Goal: Task Accomplishment & Management: Manage account settings

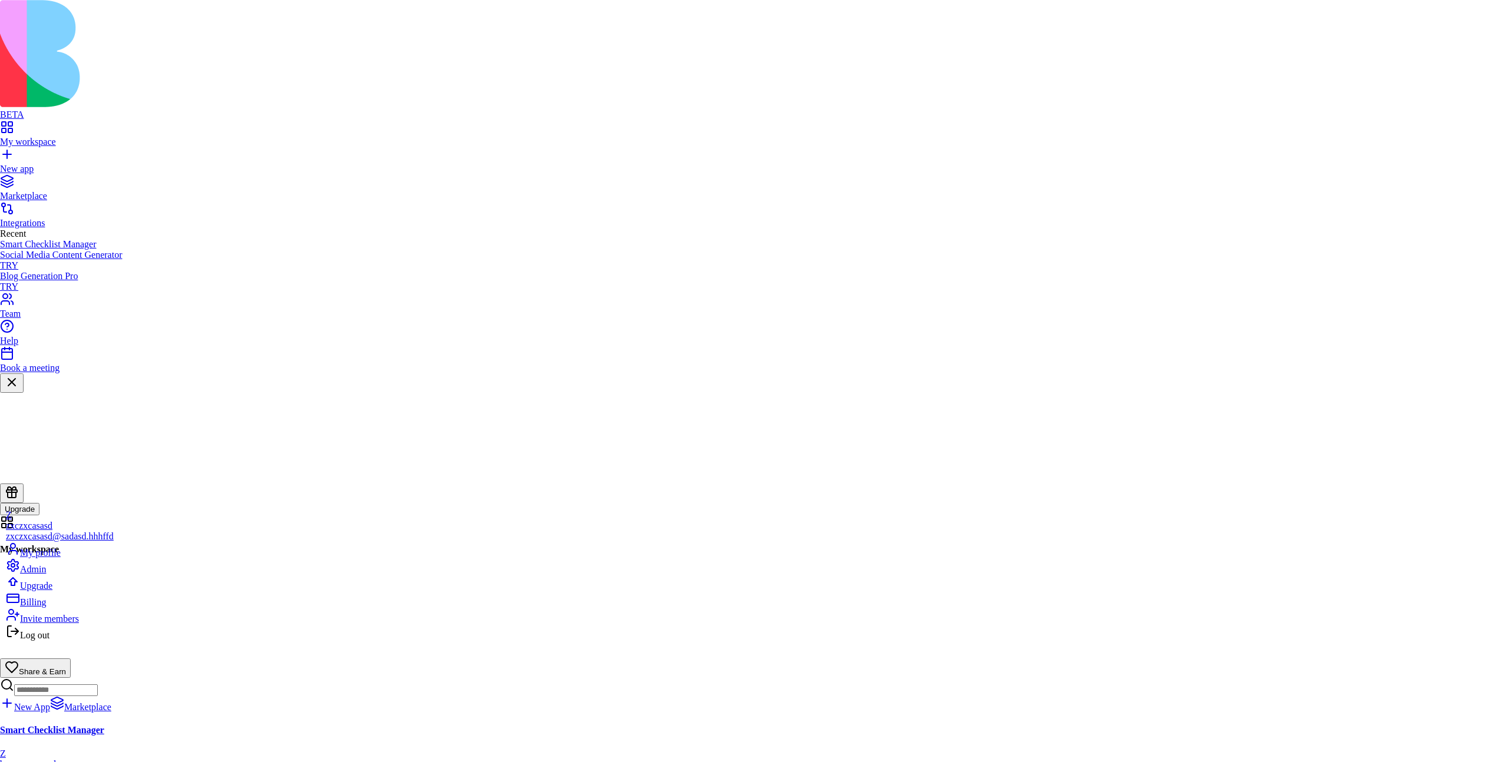
click at [62, 608] on div "Billing" at bounding box center [60, 599] width 108 height 16
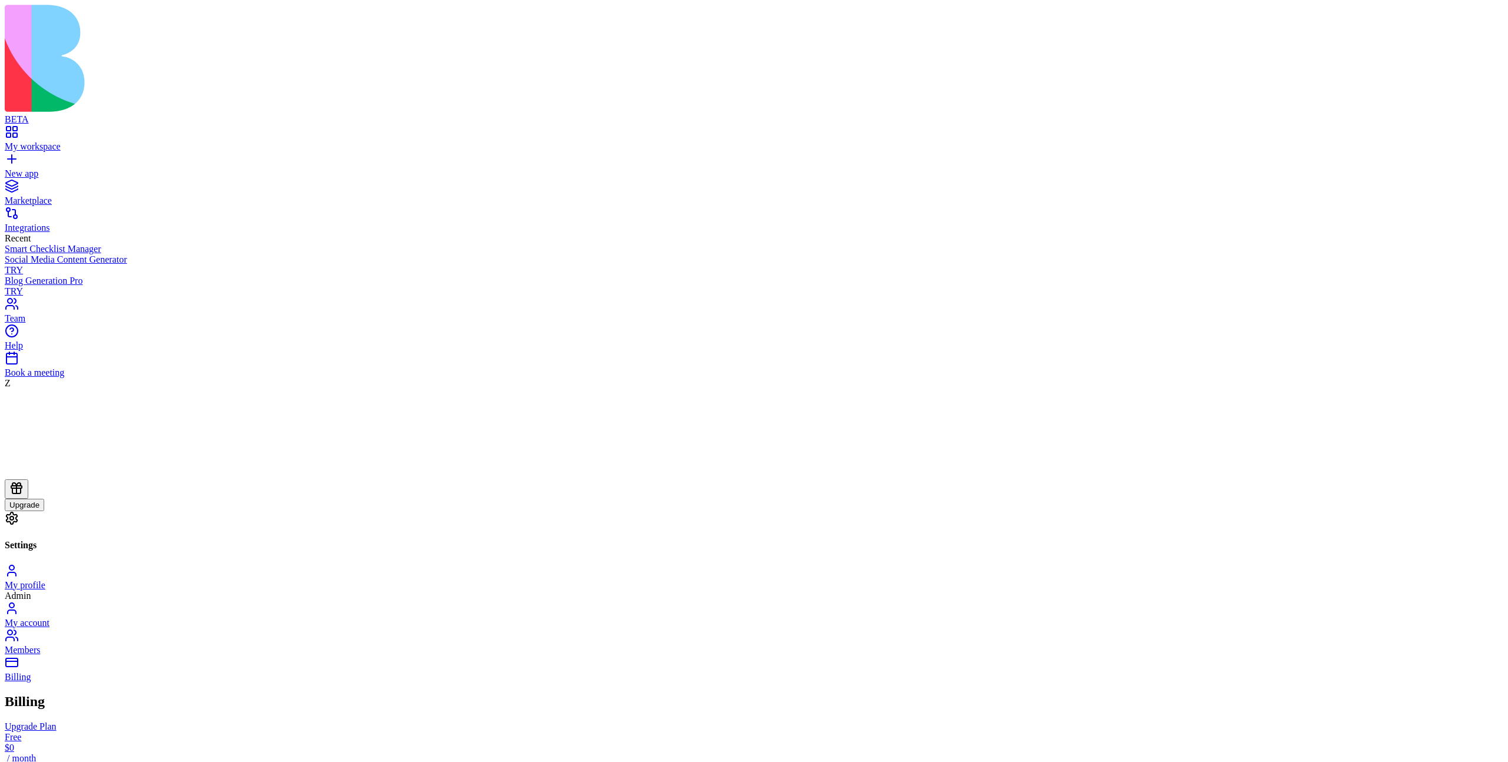
drag, startPoint x: 580, startPoint y: 305, endPoint x: 677, endPoint y: 306, distance: 97.2
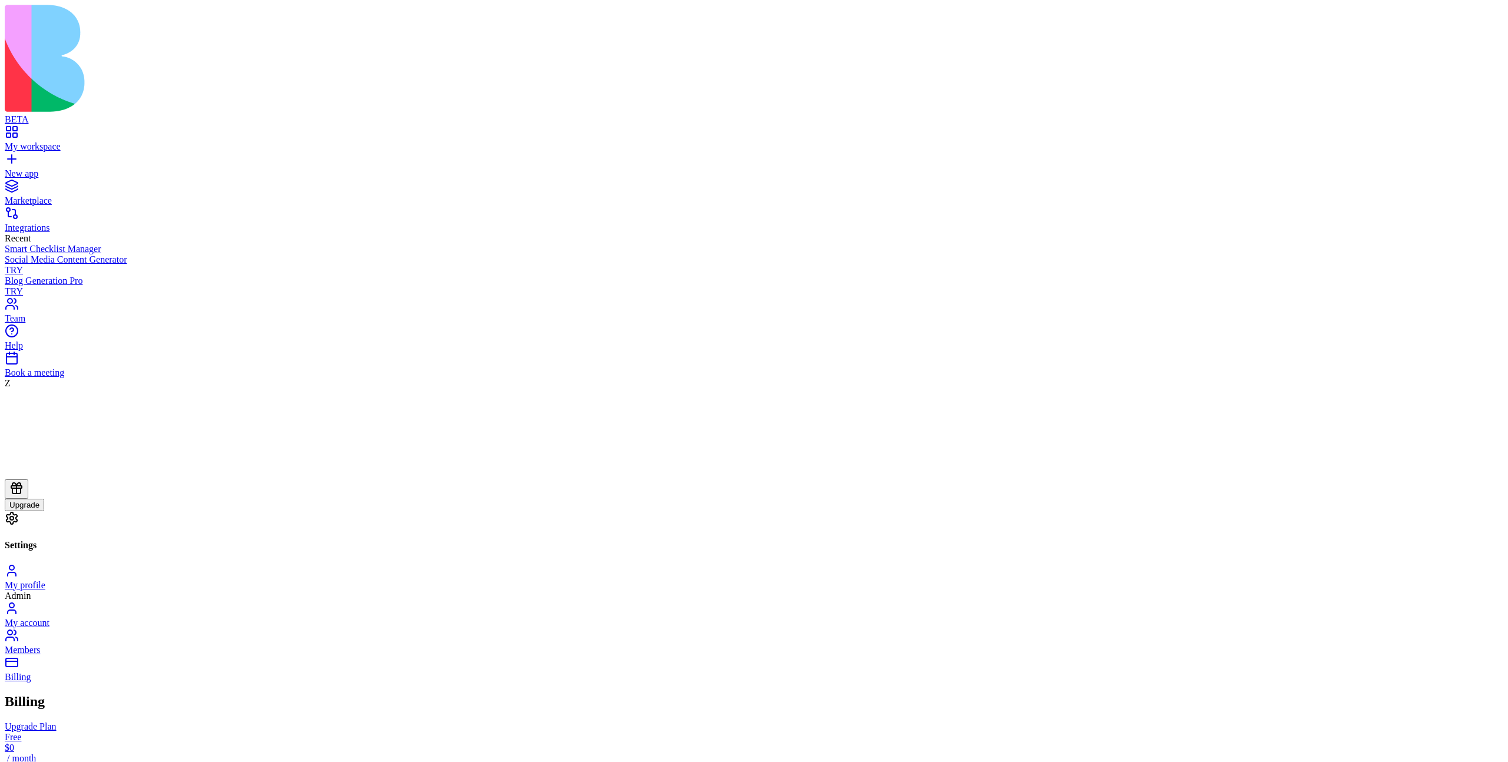
drag, startPoint x: 677, startPoint y: 303, endPoint x: 578, endPoint y: 299, distance: 99.6
drag, startPoint x: 578, startPoint y: 302, endPoint x: 710, endPoint y: 303, distance: 131.3
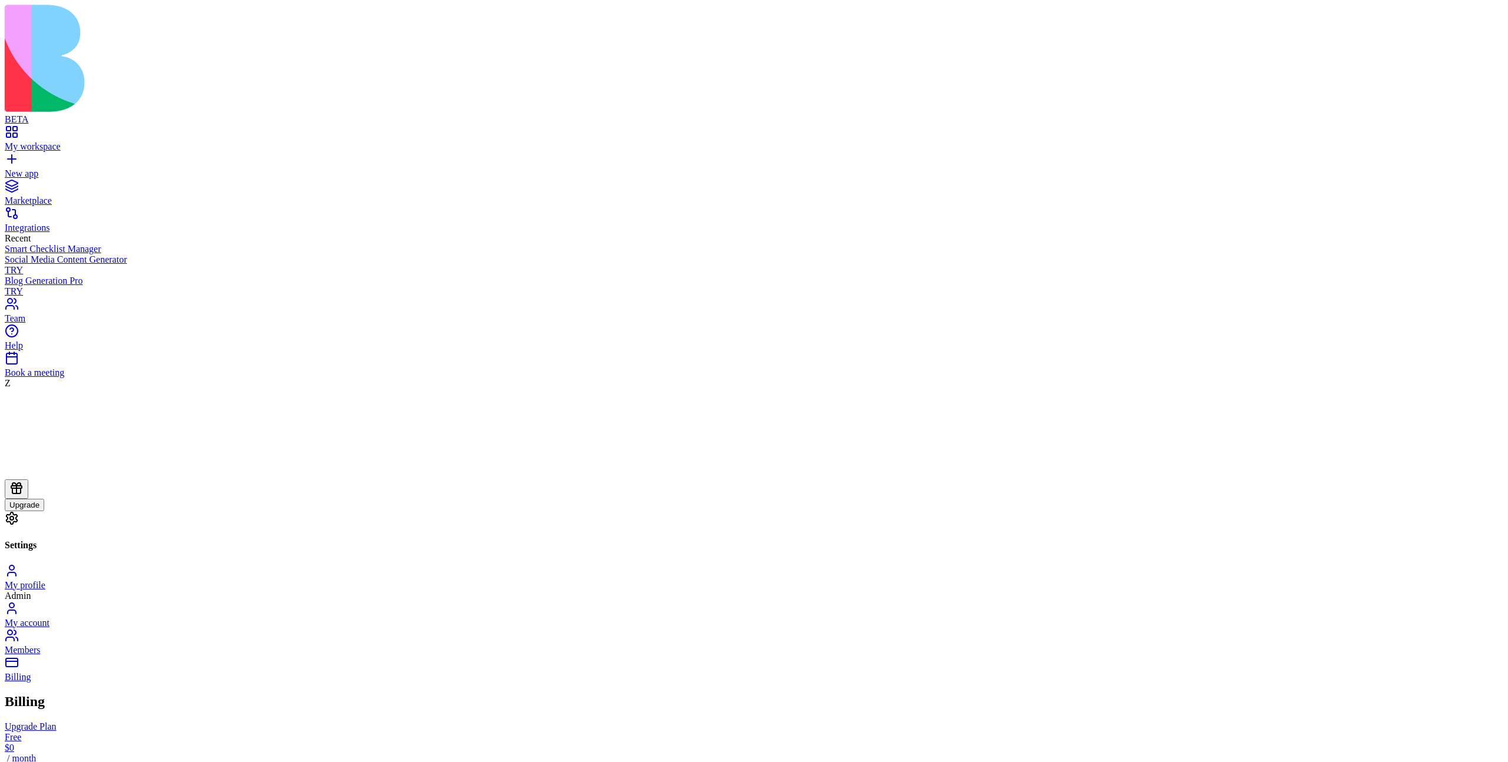
drag, startPoint x: 577, startPoint y: 301, endPoint x: 750, endPoint y: 332, distance: 175.3
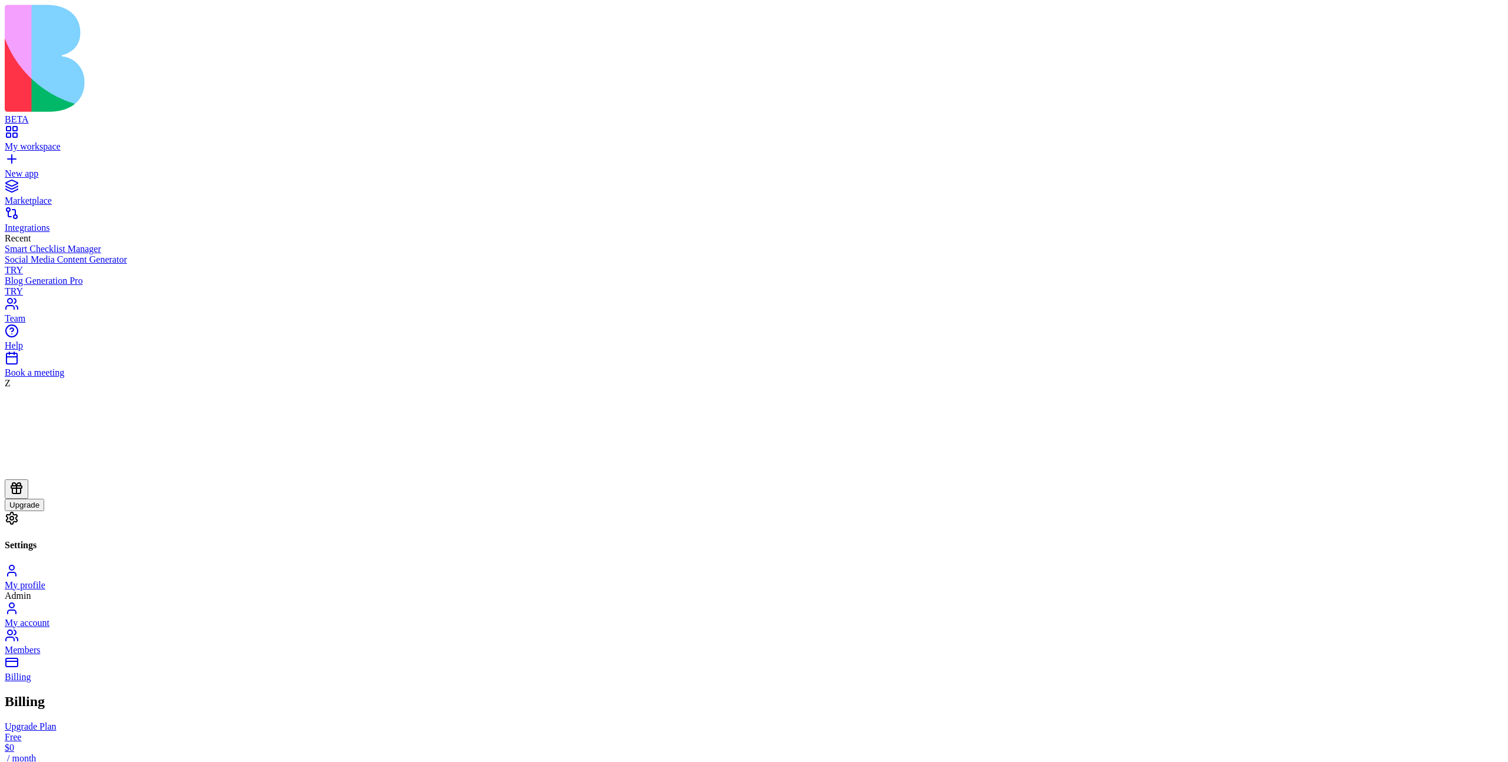
drag, startPoint x: 1434, startPoint y: 303, endPoint x: 1482, endPoint y: 306, distance: 48.4
